Goal: Information Seeking & Learning: Learn about a topic

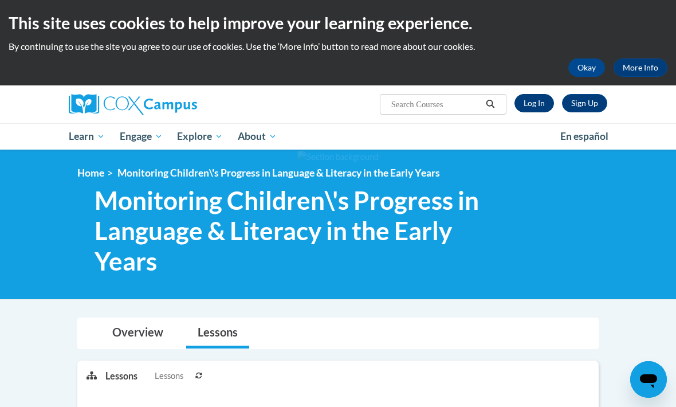
click at [526, 99] on link "Log In" at bounding box center [534, 103] width 40 height 18
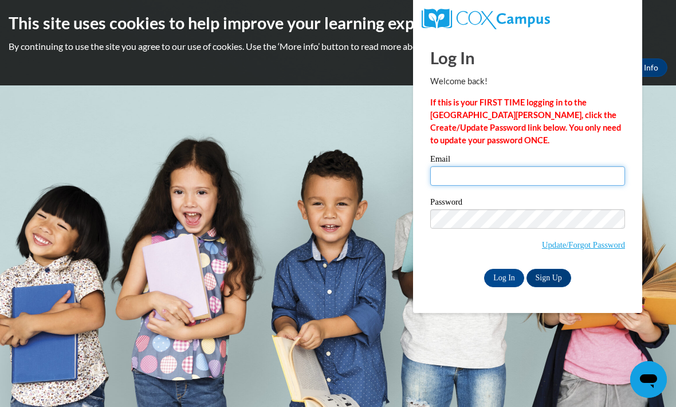
click at [475, 175] on input "Email" at bounding box center [527, 175] width 195 height 19
type input "Weltonchristin@aasd.k12.wi.us"
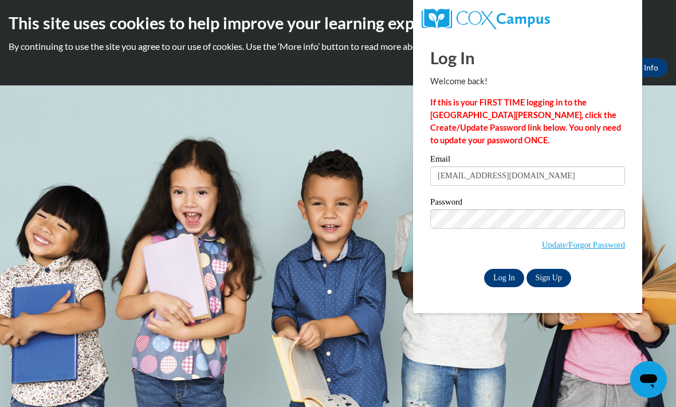
click at [497, 275] on input "Log In" at bounding box center [504, 278] width 40 height 18
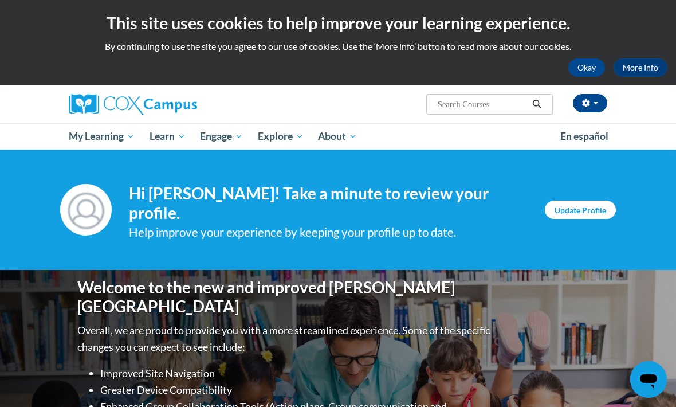
click at [575, 207] on link "Update Profile" at bounding box center [580, 209] width 71 height 18
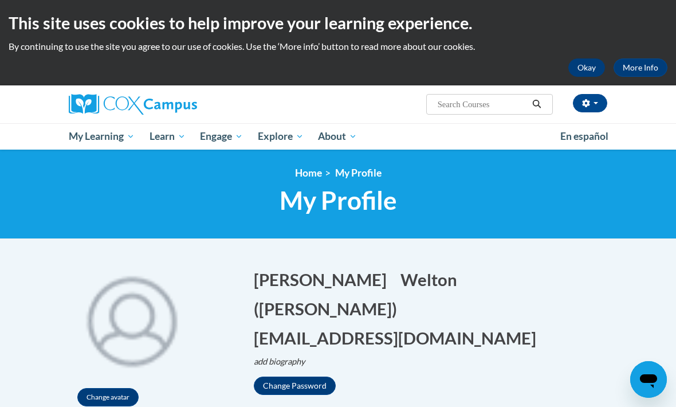
click at [586, 62] on button "Okay" at bounding box center [586, 67] width 37 height 18
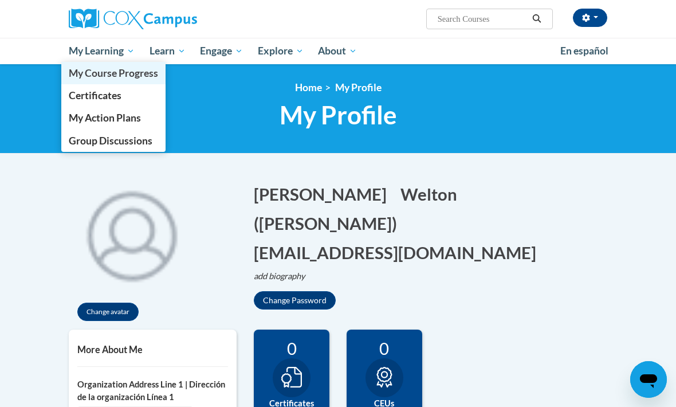
click at [132, 70] on span "My Course Progress" at bounding box center [113, 73] width 89 height 12
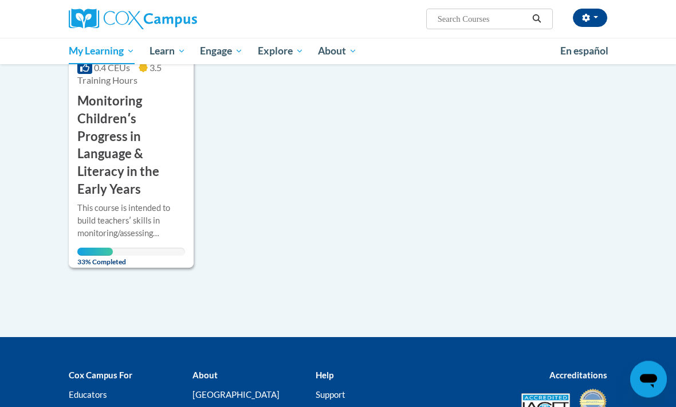
scroll to position [301, 0]
click at [105, 140] on h3 "Monitoring Childrenʹs Progress in Language & Literacy in the Early Years" at bounding box center [131, 145] width 108 height 106
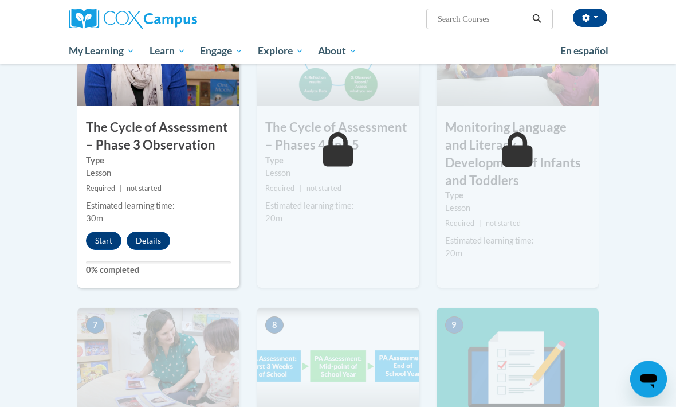
scroll to position [701, 0]
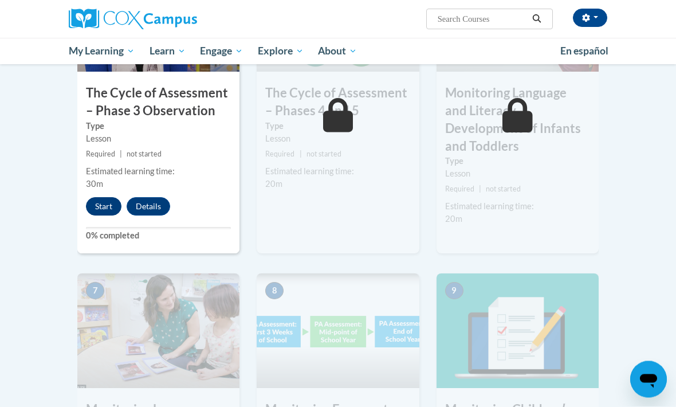
click at [95, 198] on button "Start" at bounding box center [104, 207] width 36 height 18
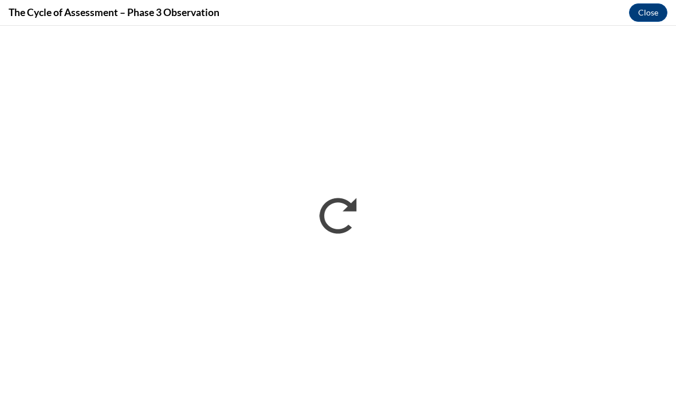
scroll to position [754, 0]
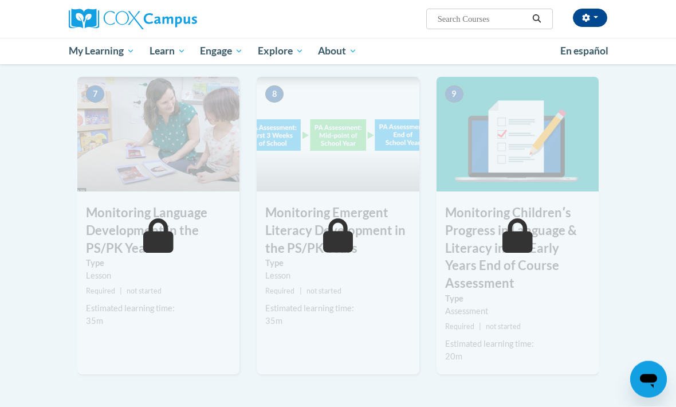
scroll to position [935, 0]
